Goal: Information Seeking & Learning: Learn about a topic

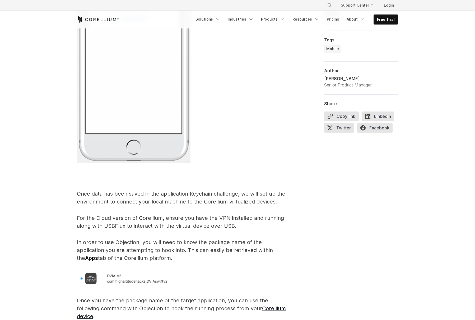
scroll to position [778, 0]
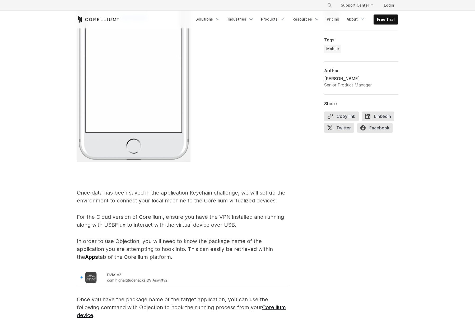
click at [237, 229] on p "For the Cloud version of Corellium, ensure you have the VPN installed and runni…" at bounding box center [182, 221] width 211 height 16
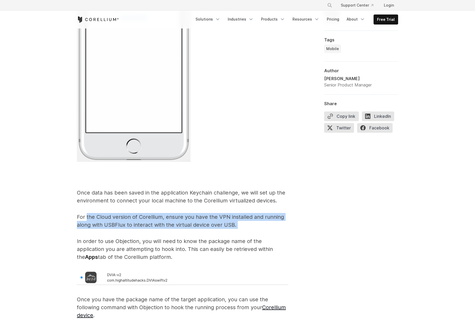
drag, startPoint x: 237, startPoint y: 233, endPoint x: 87, endPoint y: 225, distance: 151.0
click at [87, 225] on p "For the Cloud version of Corellium, ensure you have the VPN installed and runni…" at bounding box center [182, 221] width 211 height 16
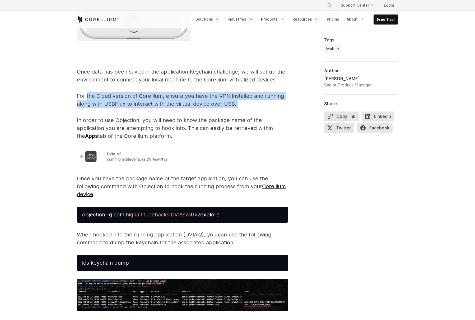
scroll to position [902, 0]
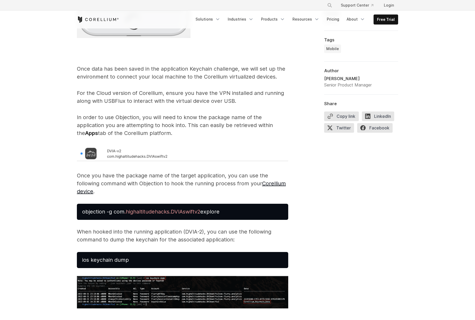
click at [230, 220] on pre "objection -g com .highaltitudehacks.DVIAswiftv2 explore" at bounding box center [182, 212] width 211 height 16
drag, startPoint x: 226, startPoint y: 220, endPoint x: 81, endPoint y: 222, distance: 145.2
click at [81, 220] on pre "objection -g com .highaltitudehacks.DVIAswiftv2 explore" at bounding box center [182, 212] width 211 height 16
copy span "objection -g com .highaltitudehacks.DVIAswiftv2 explore"
drag, startPoint x: 133, startPoint y: 269, endPoint x: 82, endPoint y: 269, distance: 51.5
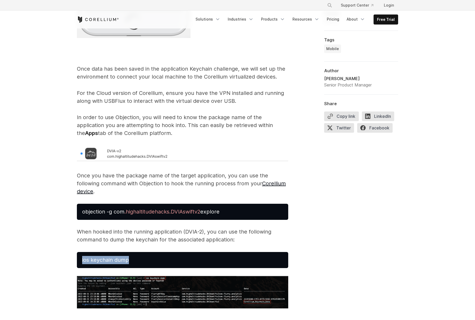
click at [82, 268] on pre "ios keychain dump" at bounding box center [182, 260] width 211 height 16
copy span "ios keychain dump"
